Goal: Complete application form

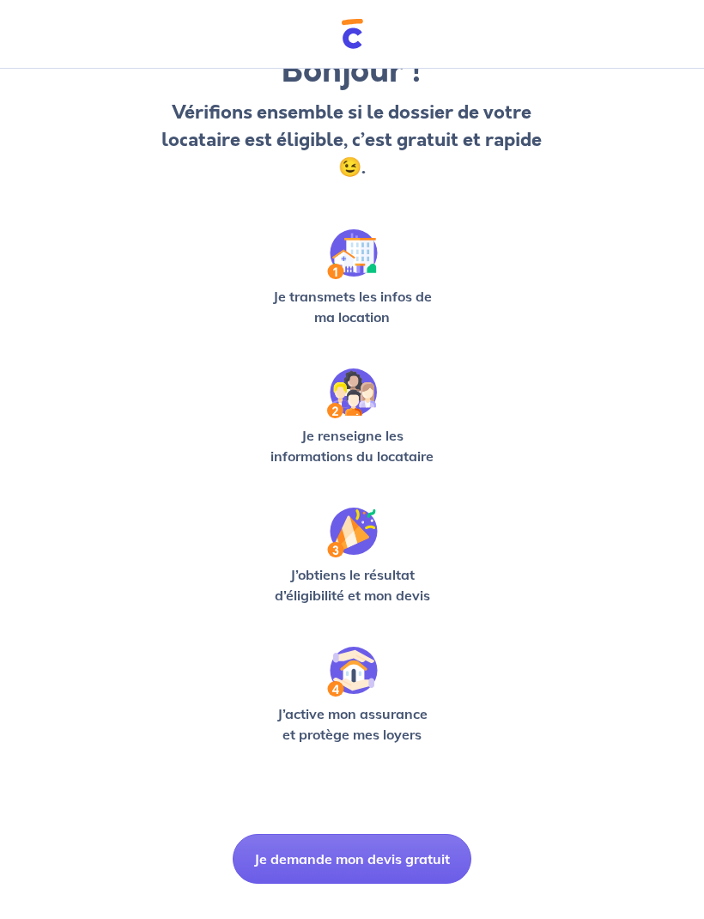
scroll to position [139, 0]
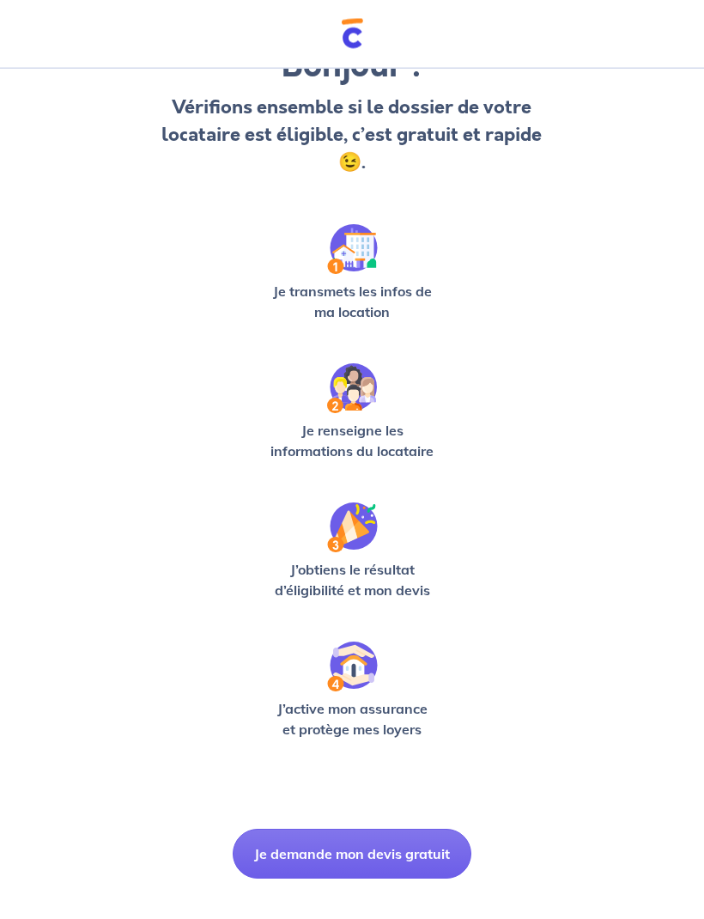
click at [418, 842] on button "Je demande mon devis gratuit" at bounding box center [352, 855] width 239 height 50
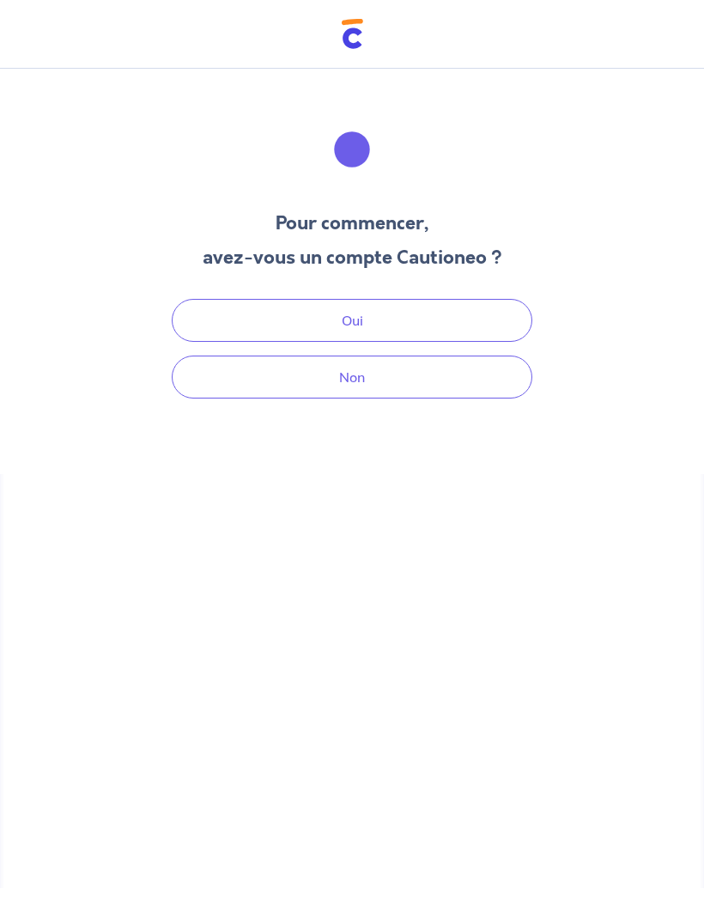
scroll to position [26, 0]
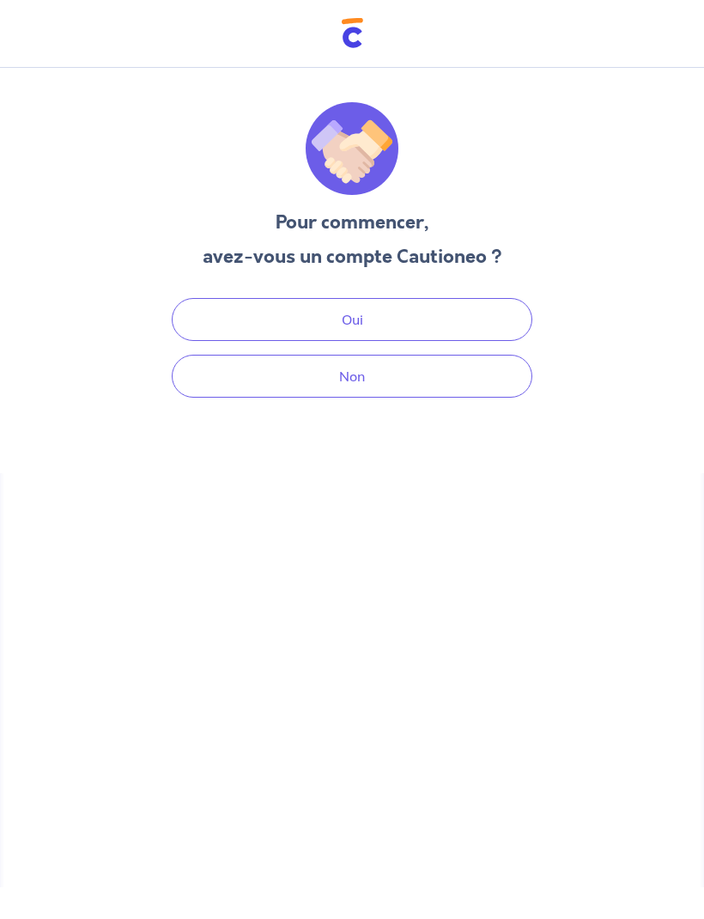
click at [239, 356] on button "Non" at bounding box center [352, 377] width 361 height 43
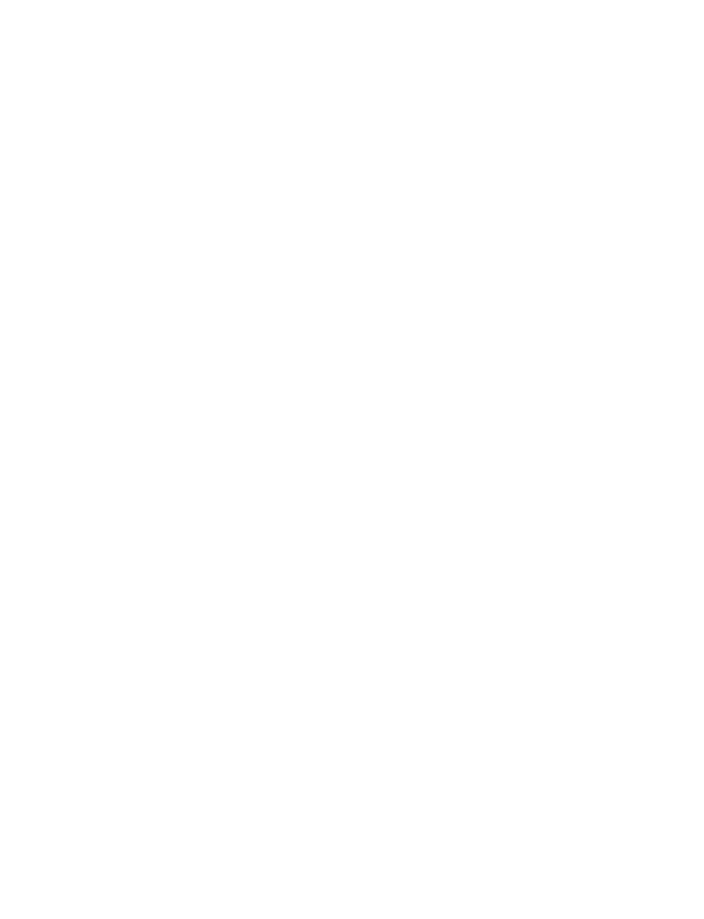
select select "FR"
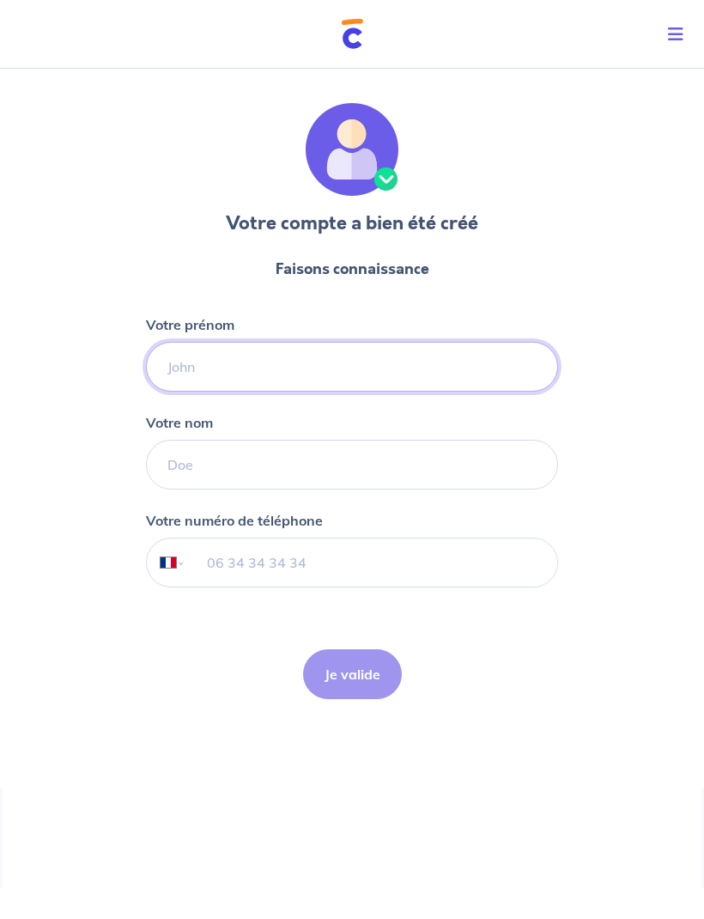
click at [377, 359] on input "Votre prénom" at bounding box center [352, 367] width 412 height 50
type input "Presline"
click at [503, 467] on input "Votre nom" at bounding box center [352, 465] width 412 height 50
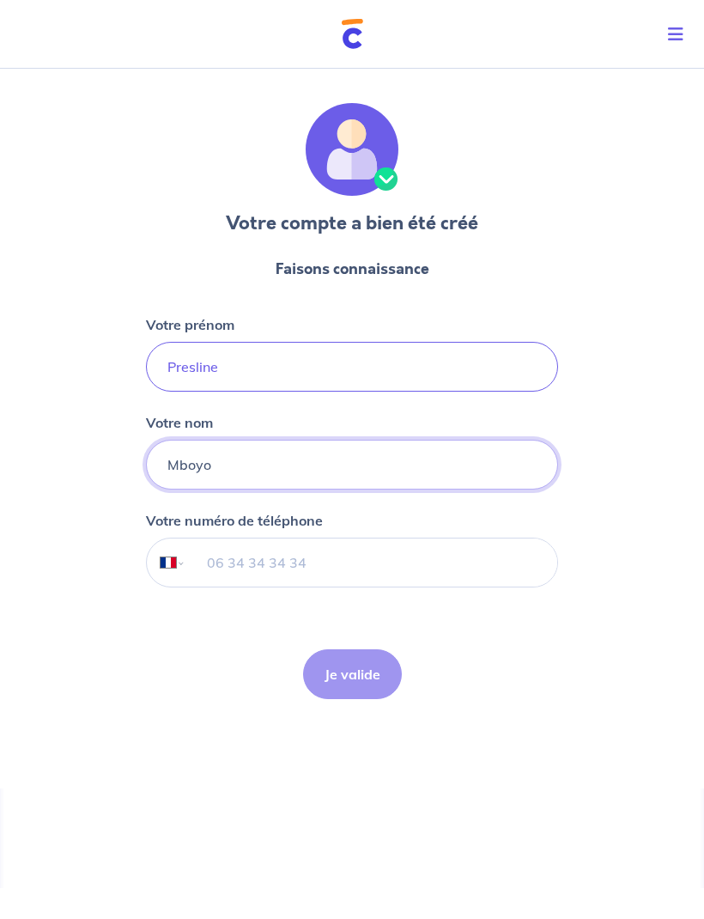
type input "Mboyo"
click at [508, 586] on input "tel" at bounding box center [371, 563] width 371 height 48
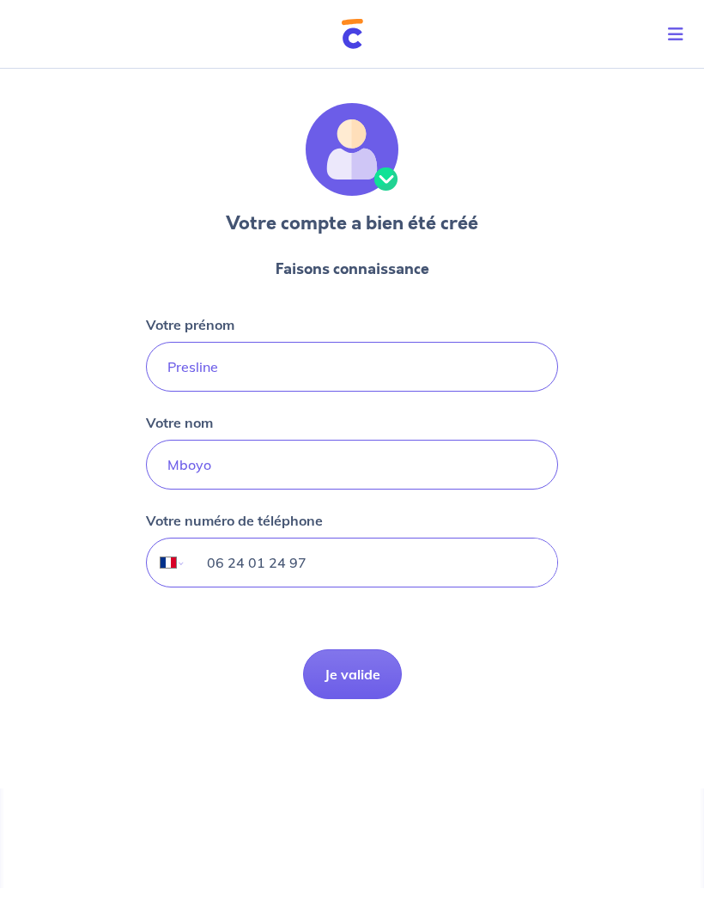
type input "06 24 01 24 97"
click at [630, 609] on div "Votre compte a bien été créé Faisons connaissance Votre prénom Presline Votre n…" at bounding box center [352, 425] width 704 height 727
click at [380, 662] on button "Je valide" at bounding box center [352, 675] width 99 height 50
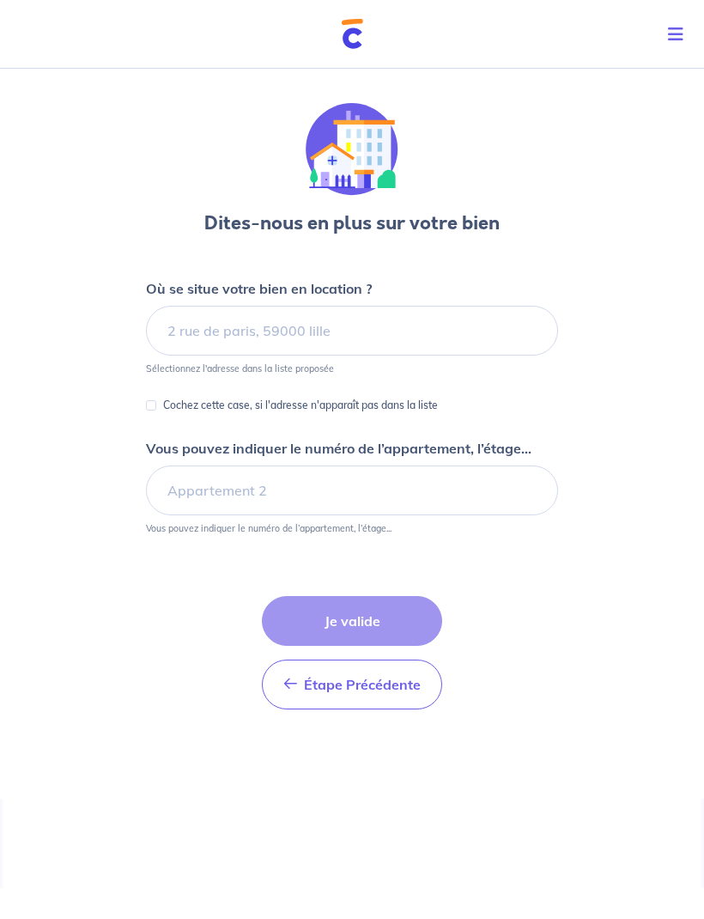
click at [668, 30] on icon "Toggle navigation" at bounding box center [675, 34] width 15 height 17
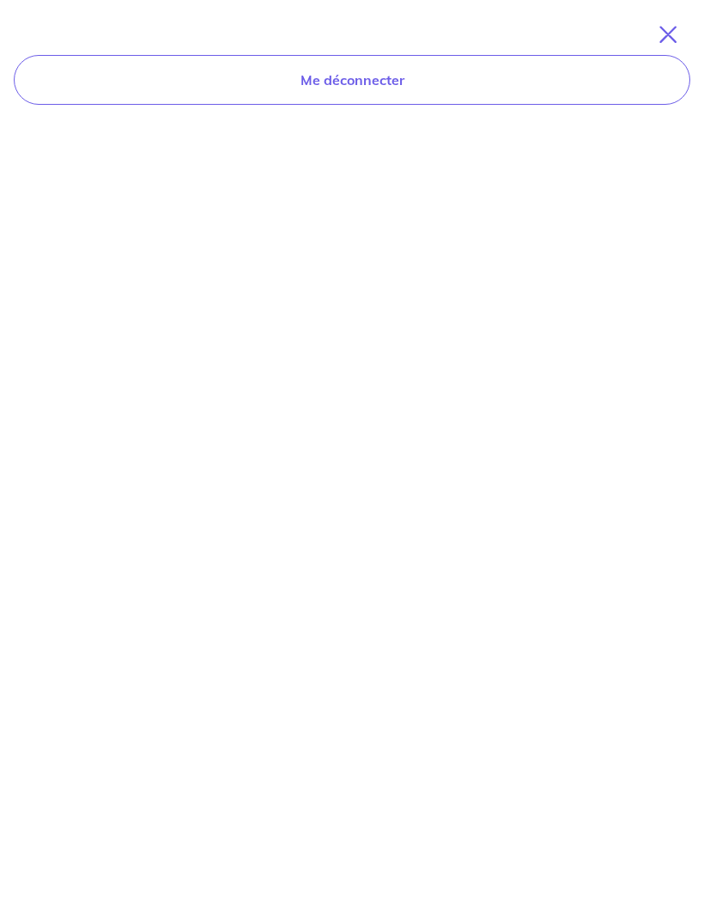
click at [656, 29] on span "Toggle navigation" at bounding box center [665, 35] width 24 height 21
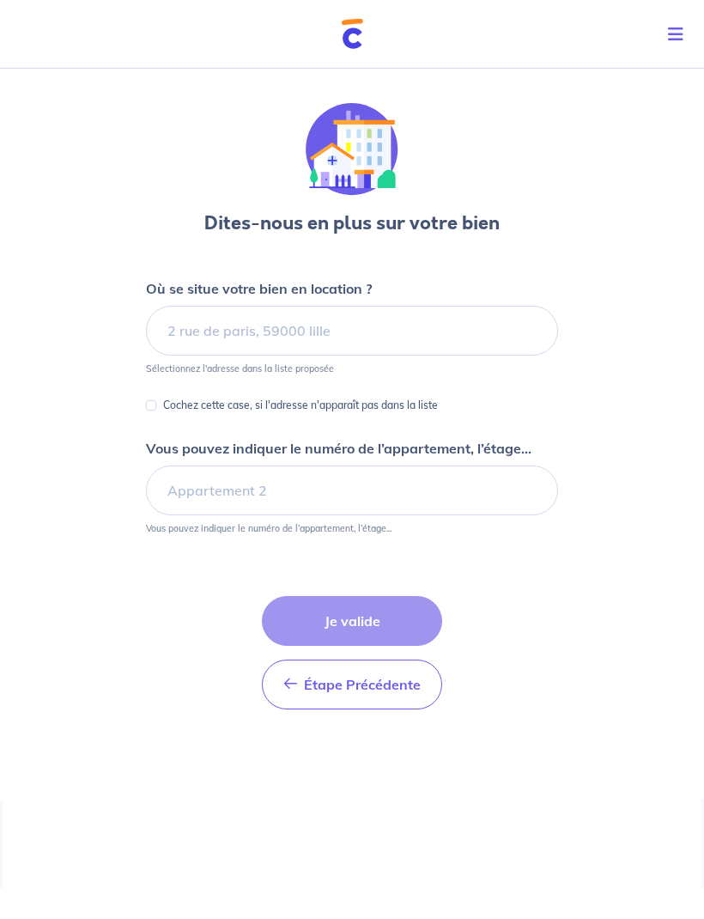
click at [414, 400] on p "Cochez cette case, si l'adresse n'apparaît pas dans la liste" at bounding box center [300, 405] width 275 height 21
click at [156, 400] on input "Cochez cette case, si l'adresse n'apparaît pas dans la liste" at bounding box center [151, 405] width 10 height 10
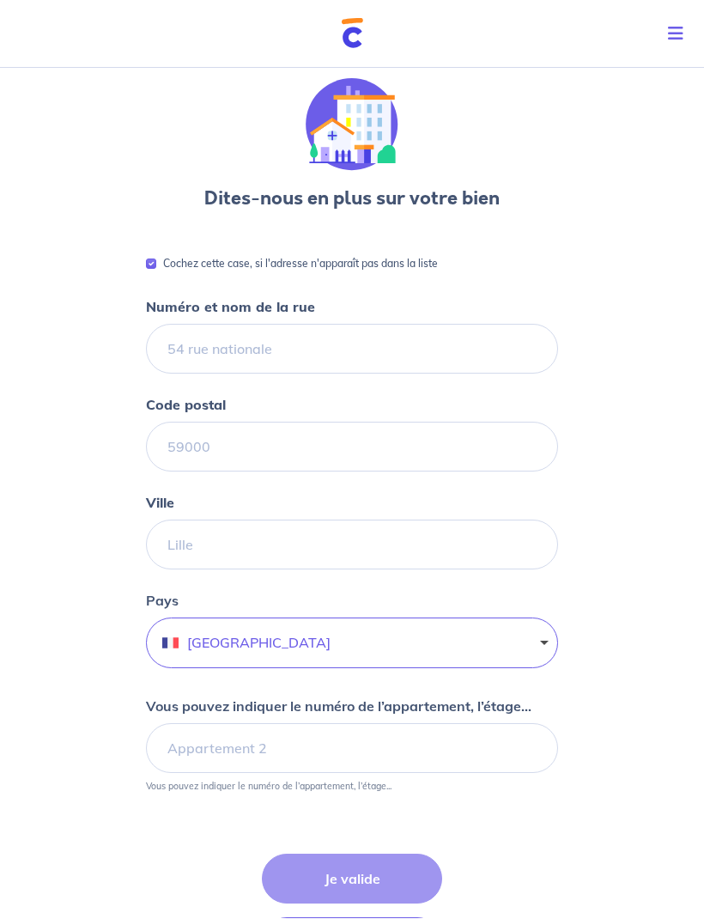
scroll to position [25, 0]
click at [410, 261] on p "Cochez cette case, si l'adresse n'apparaît pas dans la liste" at bounding box center [300, 263] width 275 height 21
click at [156, 261] on input "Cochez cette case, si l'adresse n'apparaît pas dans la liste" at bounding box center [151, 264] width 10 height 10
checkbox input "false"
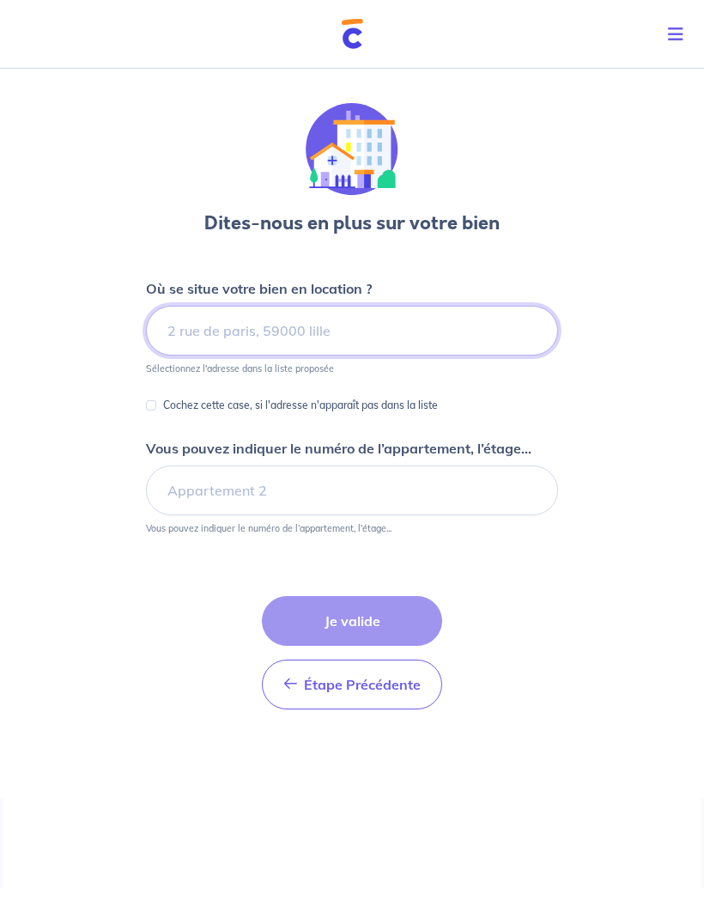
scroll to position [24, 0]
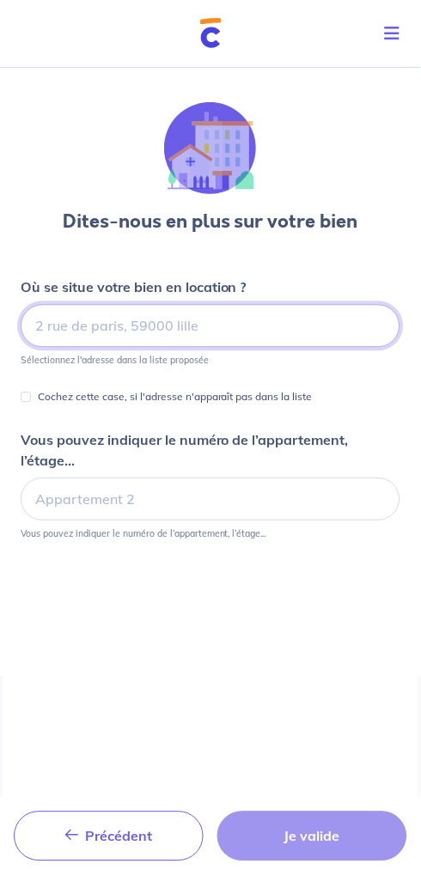
scroll to position [3, 0]
